Goal: Transaction & Acquisition: Subscribe to service/newsletter

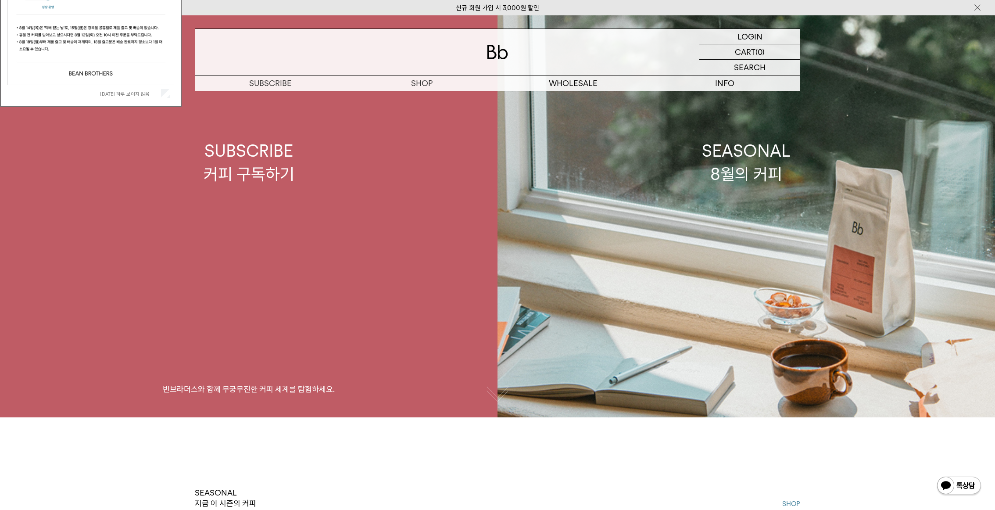
scroll to position [88, 0]
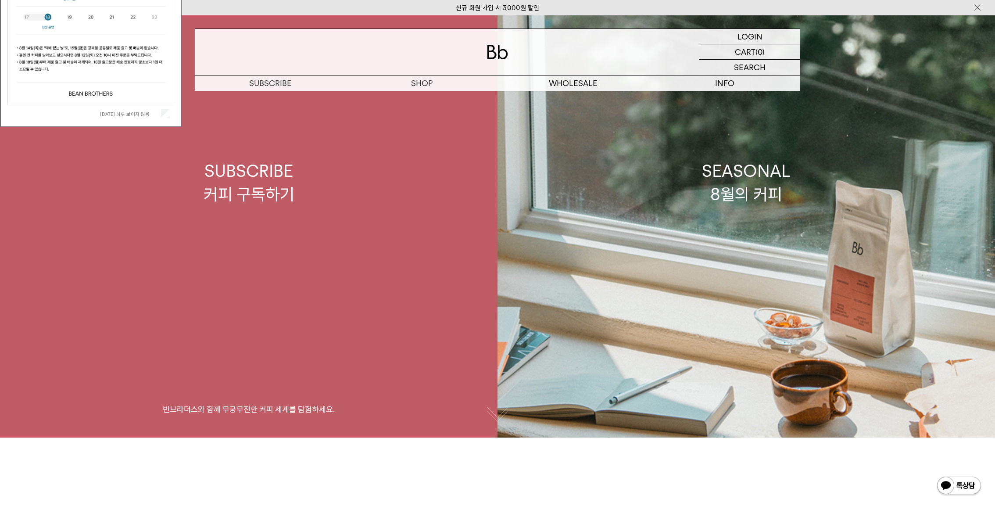
click at [237, 191] on div "SUBSCRIBE 커피 구독하기" at bounding box center [249, 182] width 91 height 47
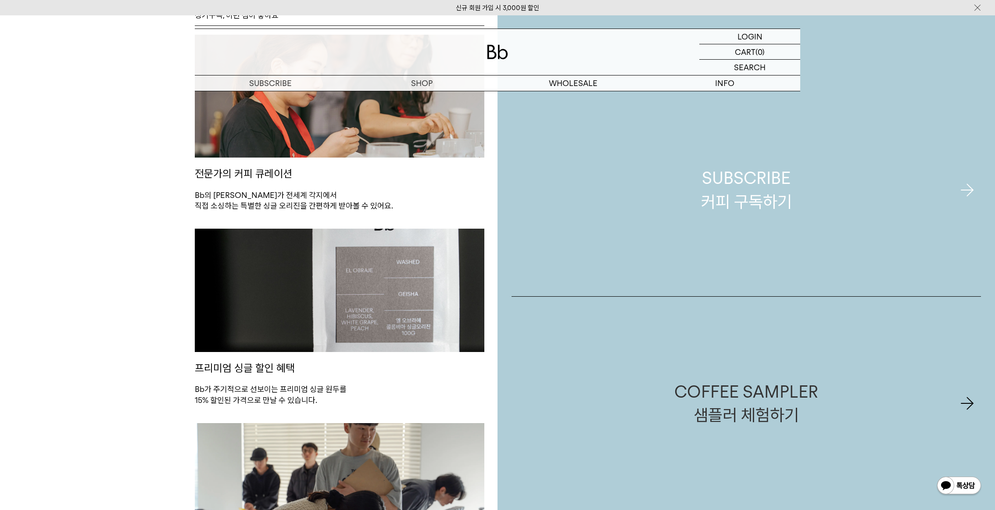
scroll to position [570, 0]
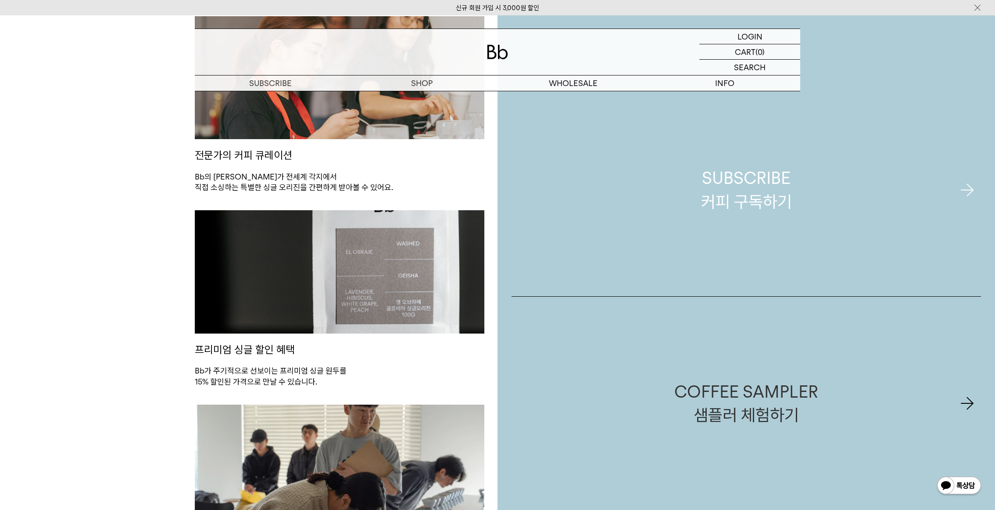
click at [890, 202] on link "SUBSCRIBE 커피 구독하기" at bounding box center [746, 189] width 469 height 213
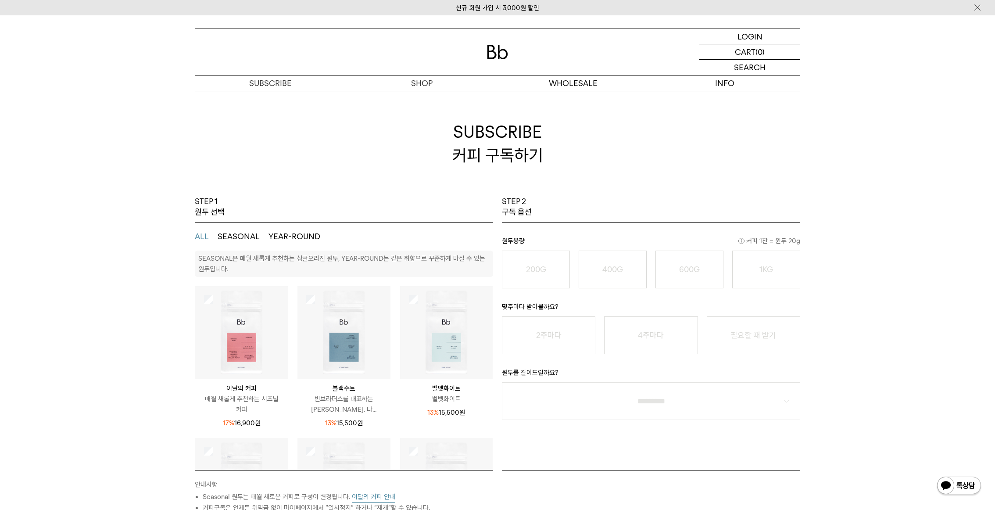
click at [238, 236] on button "SEASONAL" at bounding box center [239, 236] width 42 height 11
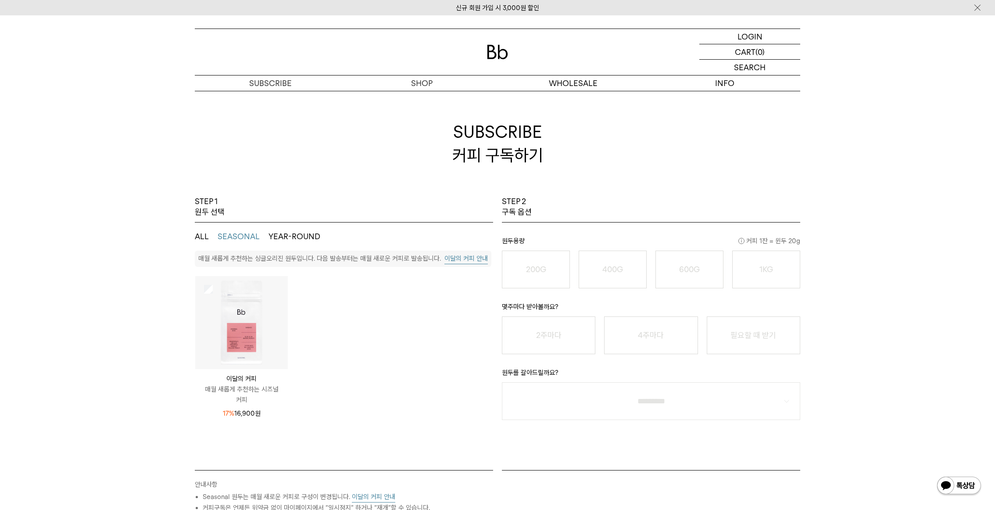
click at [200, 239] on button "ALL" at bounding box center [202, 236] width 14 height 11
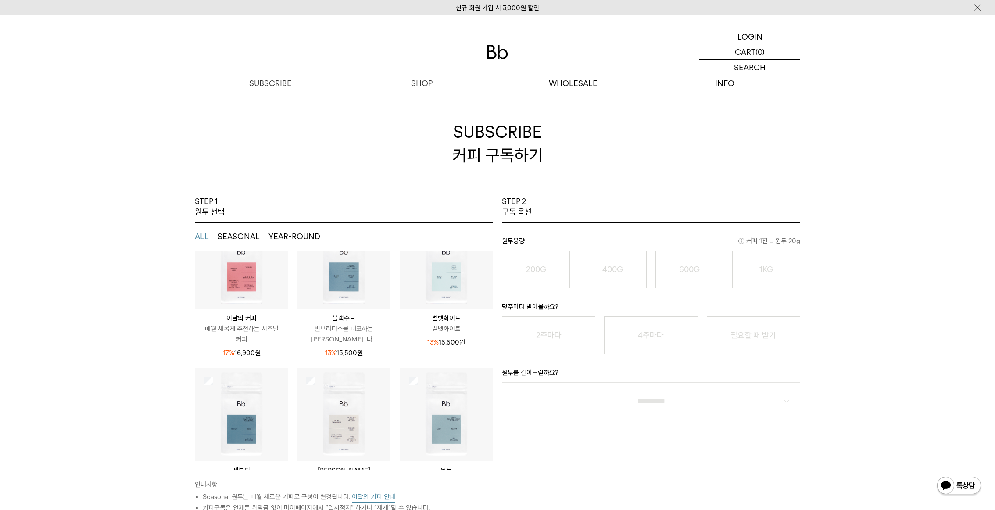
scroll to position [88, 0]
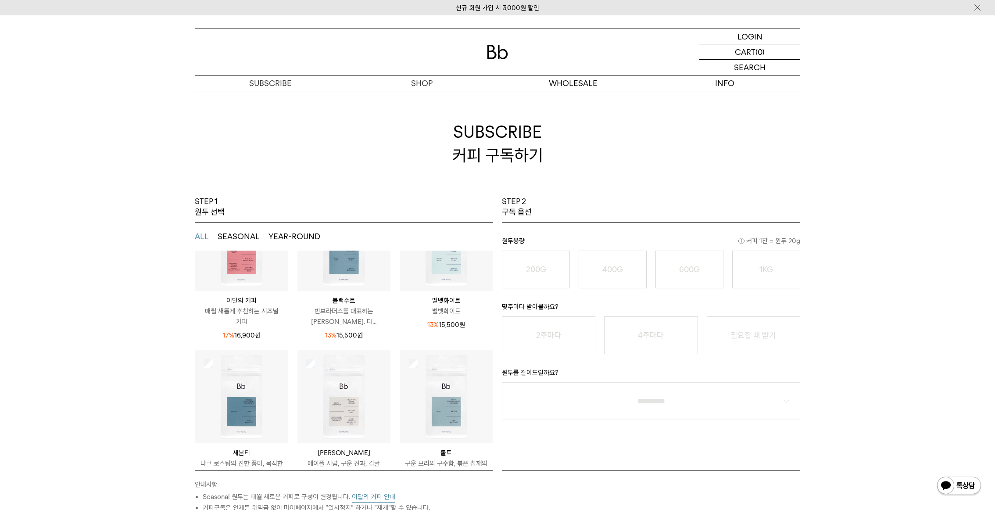
click at [443, 306] on p "벨벳화이트" at bounding box center [446, 311] width 93 height 11
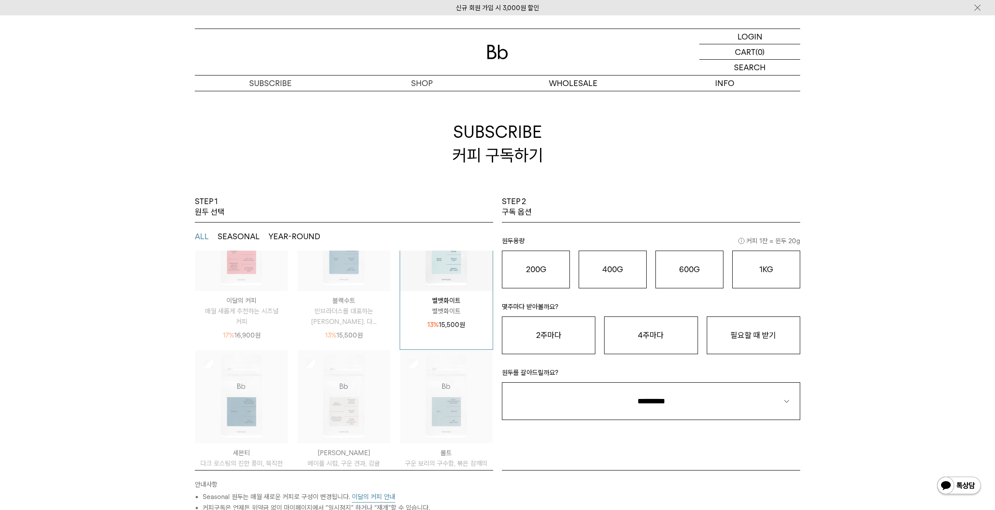
click at [435, 270] on img at bounding box center [446, 244] width 93 height 93
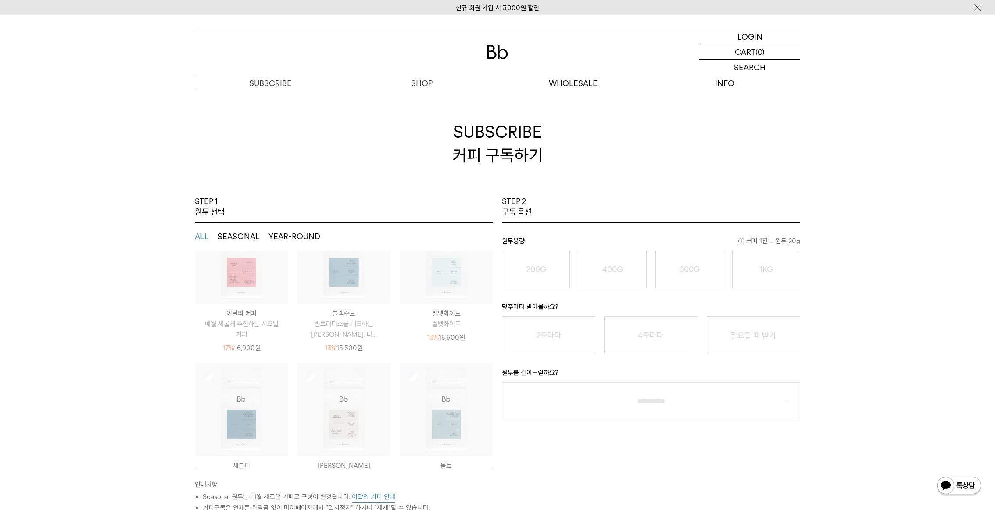
scroll to position [72, 0]
click at [429, 293] on img at bounding box center [446, 261] width 93 height 93
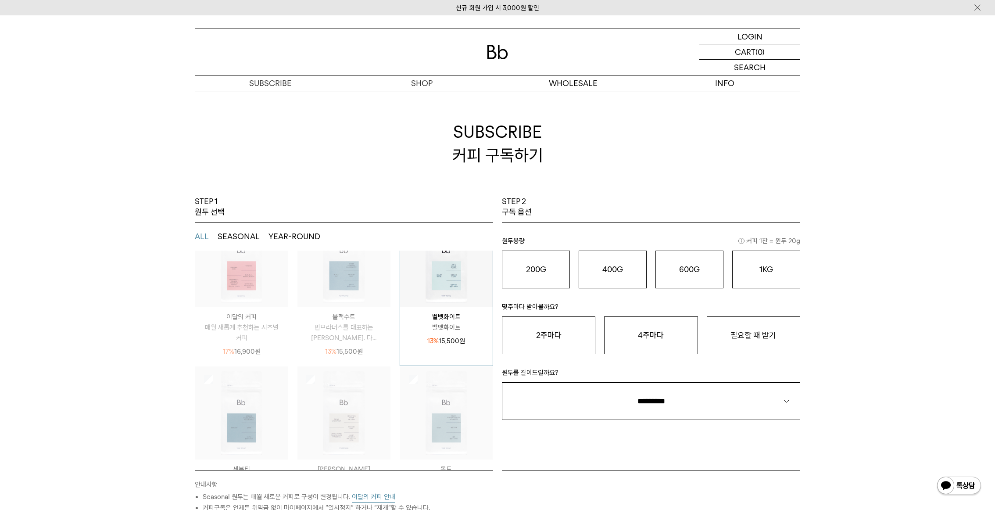
click at [441, 291] on img at bounding box center [446, 261] width 93 height 93
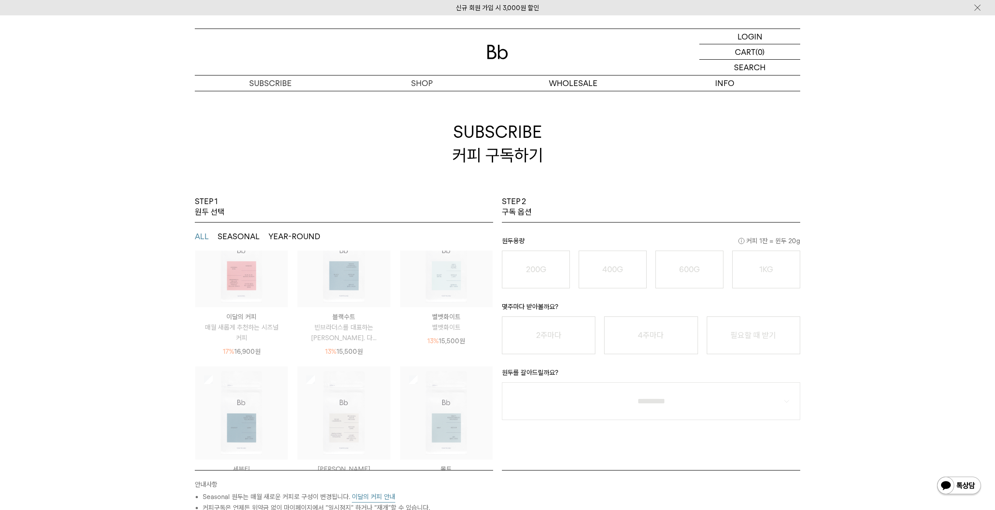
click at [436, 286] on img at bounding box center [446, 261] width 93 height 93
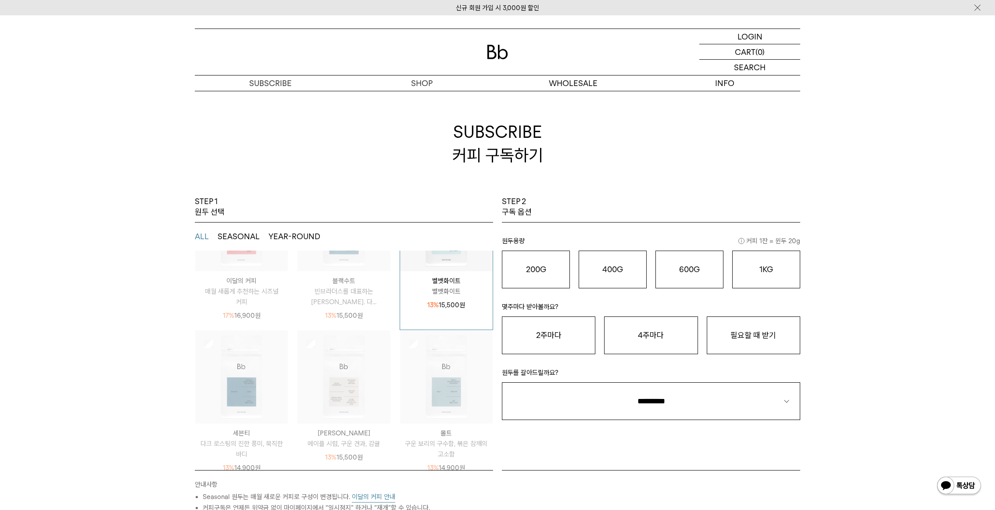
scroll to position [115, 0]
click at [233, 392] on img at bounding box center [241, 369] width 93 height 93
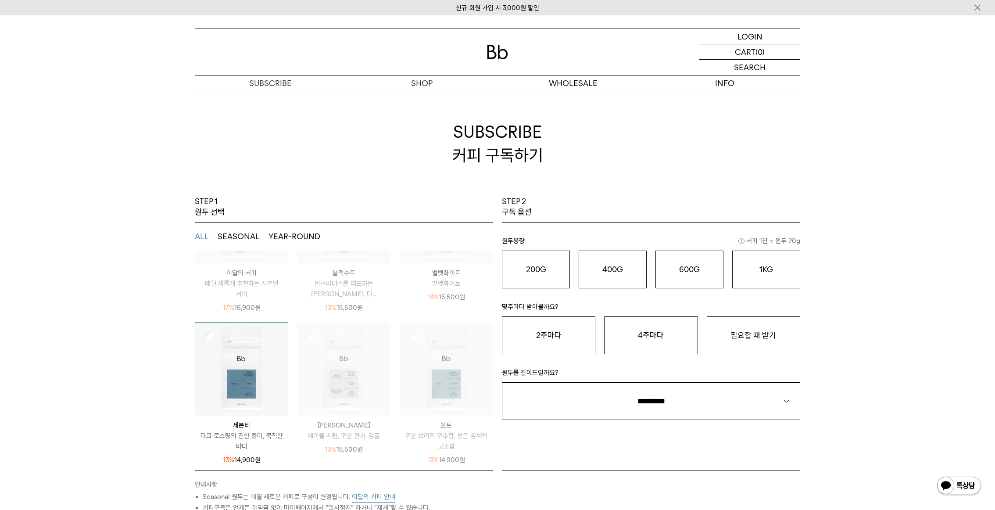
click at [327, 386] on img at bounding box center [343, 369] width 93 height 93
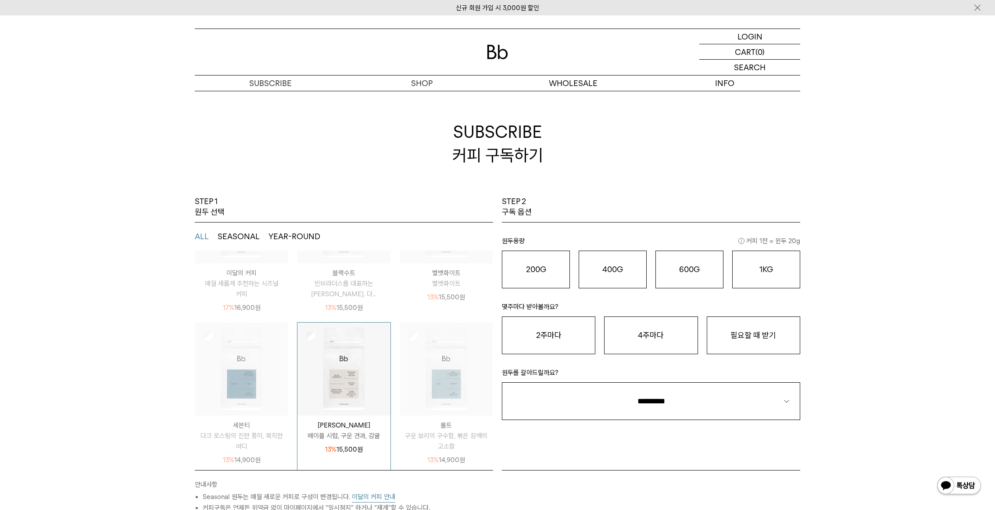
click at [427, 389] on img at bounding box center [446, 369] width 93 height 93
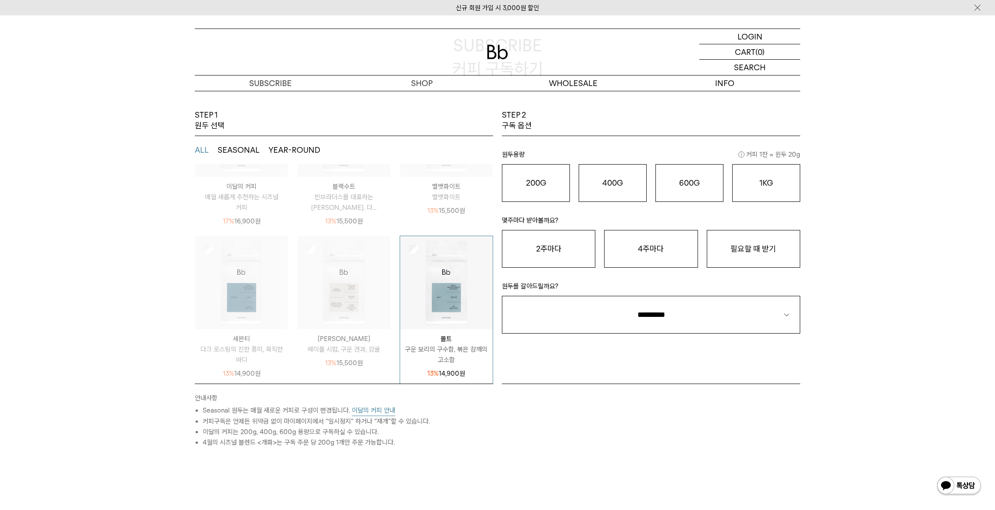
scroll to position [88, 0]
click at [344, 353] on div "13% 15,500 원" at bounding box center [343, 360] width 93 height 14
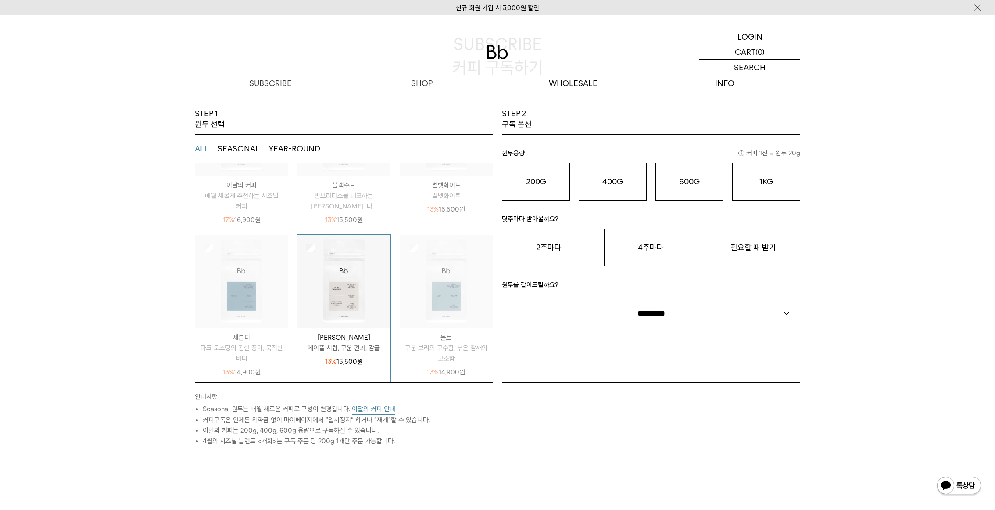
click at [214, 349] on p "다크 로스팅의 진한 풍미, 묵직한 바디" at bounding box center [241, 353] width 93 height 21
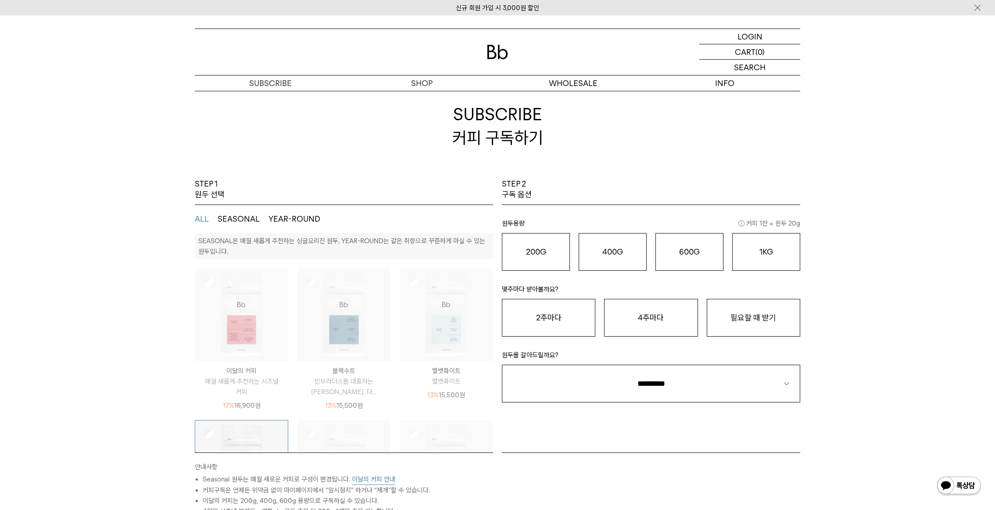
scroll to position [0, 0]
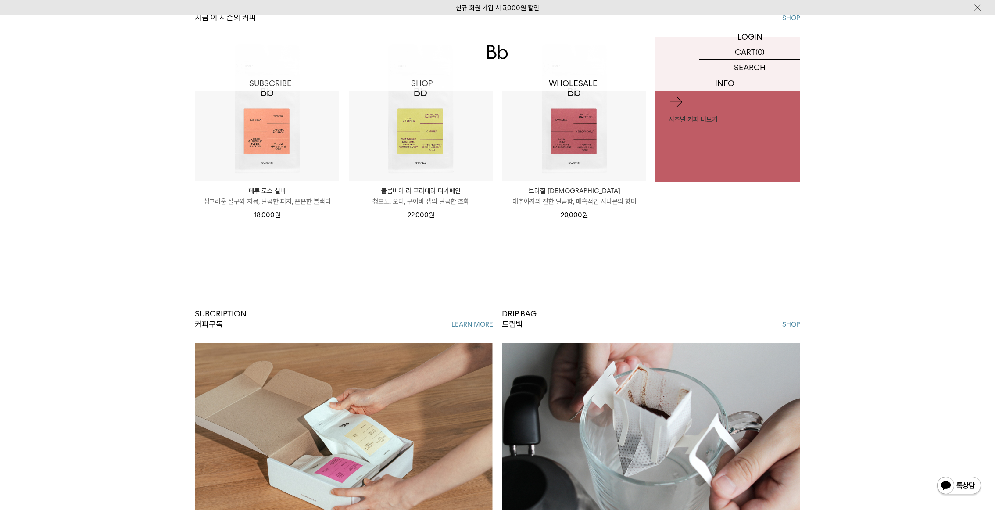
scroll to position [483, 0]
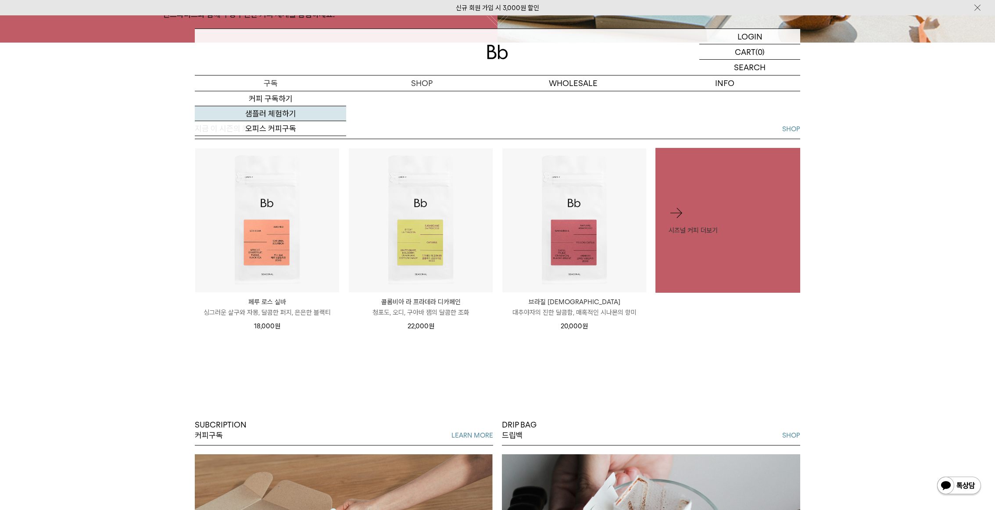
click at [275, 115] on link "샘플러 체험하기" at bounding box center [270, 113] width 151 height 15
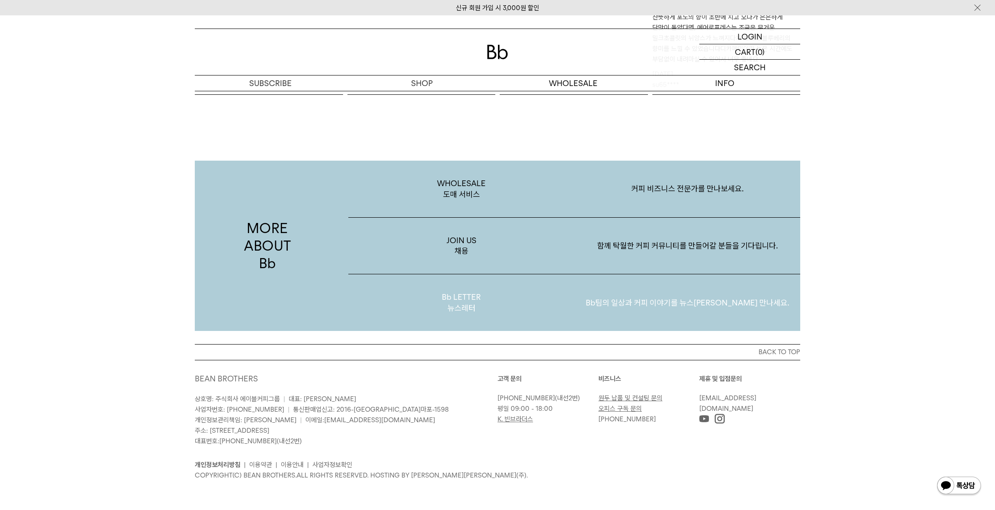
scroll to position [1602, 0]
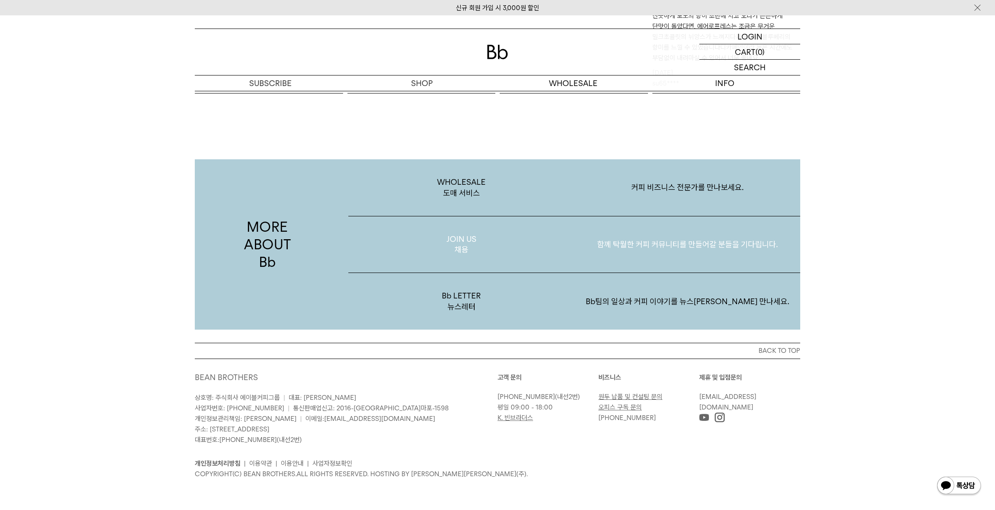
click at [472, 241] on p "JOIN US 채용" at bounding box center [461, 244] width 226 height 57
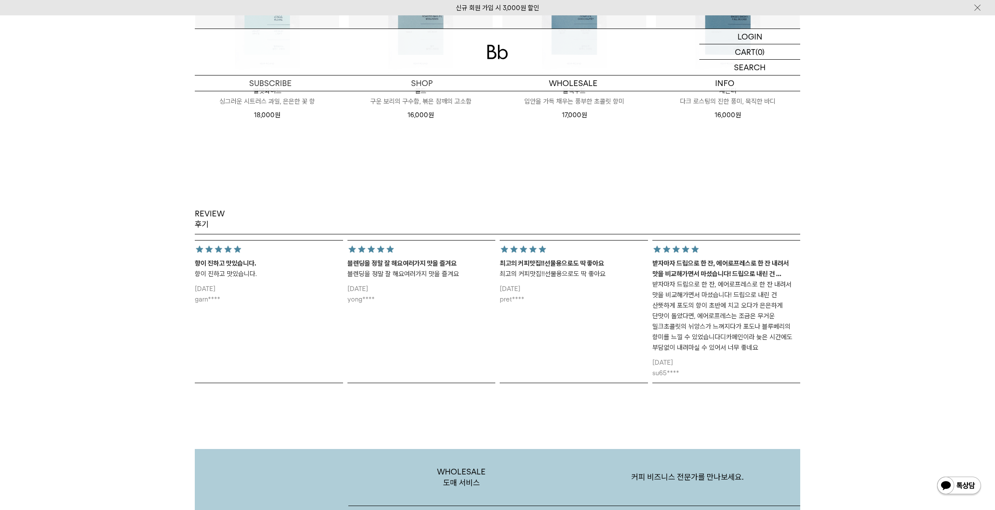
scroll to position [1316, 0]
